Goal: Go to known website: Access a specific website the user already knows

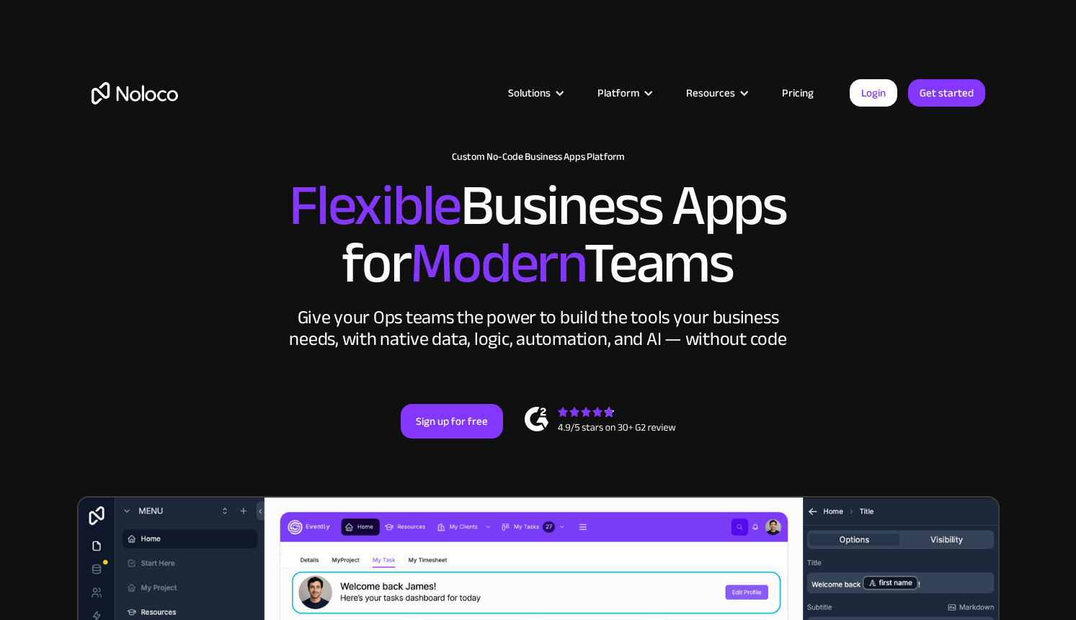
click at [872, 90] on link "Login" at bounding box center [874, 92] width 48 height 27
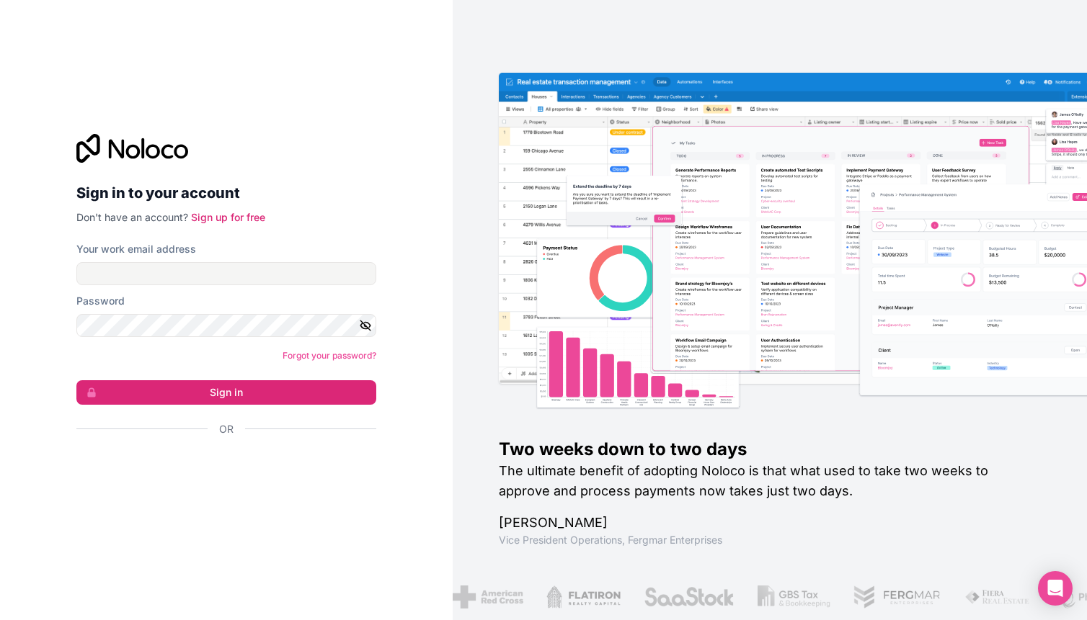
click at [804, 48] on div "Two weeks down to two days The ultimate benefit of adopting Noloco is that what…" at bounding box center [770, 310] width 634 height 620
click at [291, 271] on input "Your work email address" at bounding box center [226, 273] width 300 height 23
click at [391, 218] on div "Sign in to your account Don't have an account? Sign up for free Your work email…" at bounding box center [226, 310] width 453 height 620
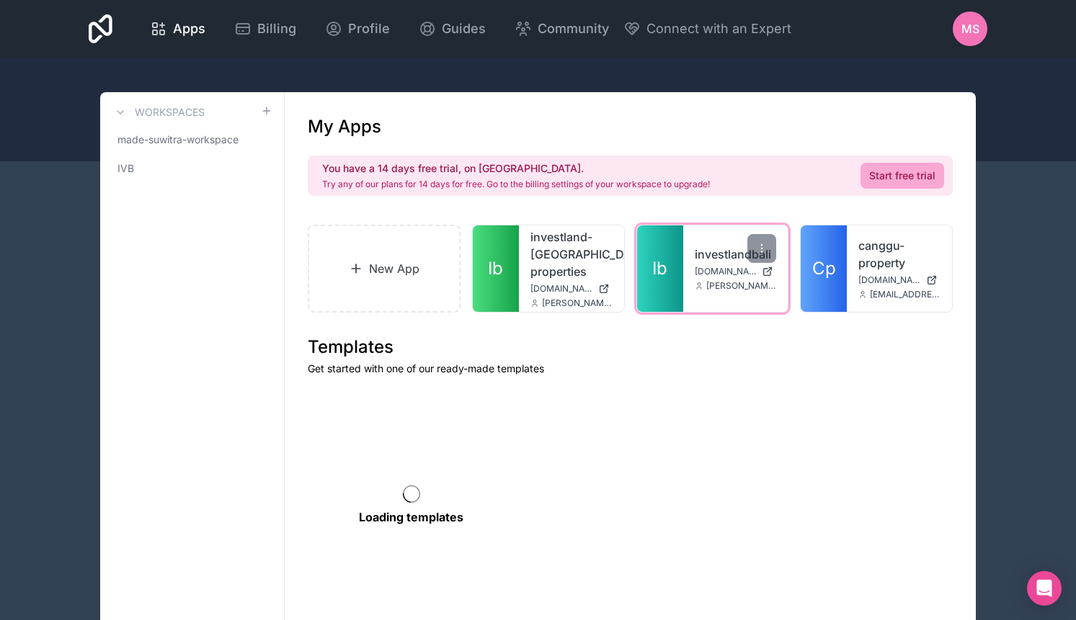
click at [718, 231] on div "investlandbali [DOMAIN_NAME] [PERSON_NAME][DOMAIN_NAME][EMAIL_ADDRESS][PERSON_N…" at bounding box center [735, 269] width 105 height 86
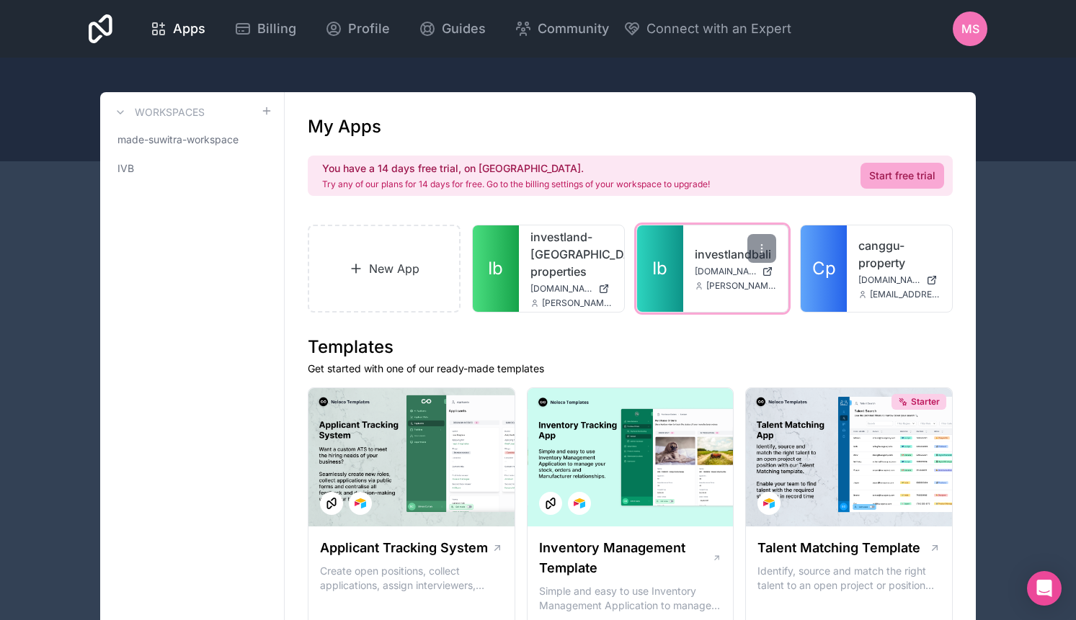
click at [718, 246] on link "investlandbali" at bounding box center [736, 254] width 82 height 17
